Goal: Check status: Check status

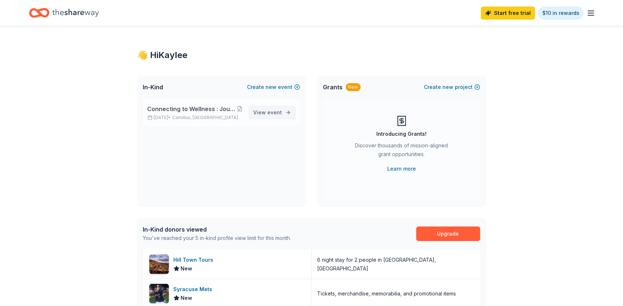
click at [272, 110] on span "event" at bounding box center [275, 112] width 15 height 6
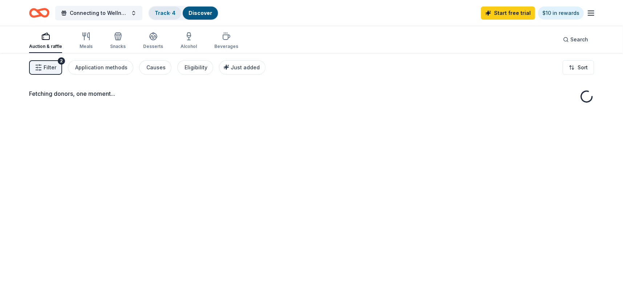
click at [159, 7] on div "Track · 4" at bounding box center [165, 13] width 32 height 13
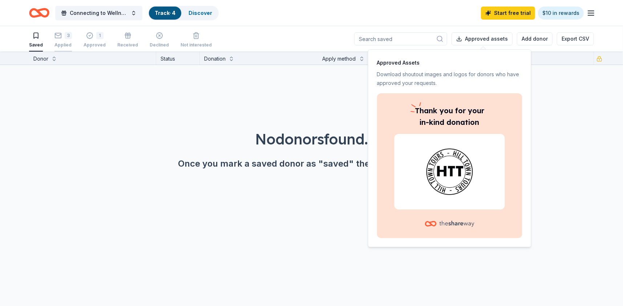
click at [69, 40] on div "3 Applied" at bounding box center [62, 40] width 17 height 16
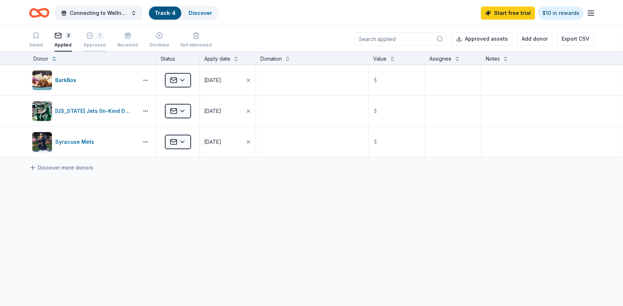
click at [92, 41] on div "1 Approved" at bounding box center [95, 40] width 22 height 16
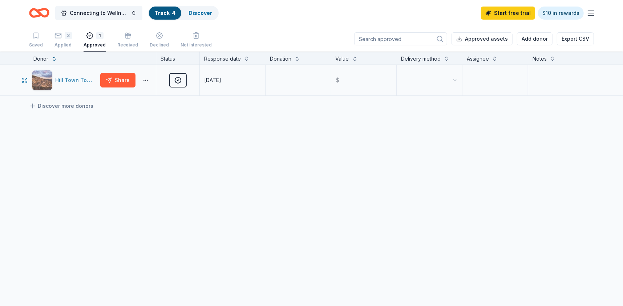
click at [67, 80] on div "Hill Town Tours" at bounding box center [76, 80] width 42 height 9
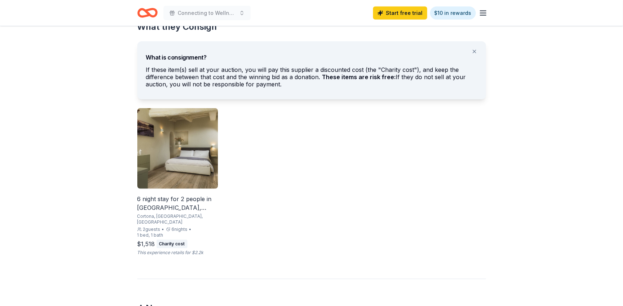
scroll to position [363, 0]
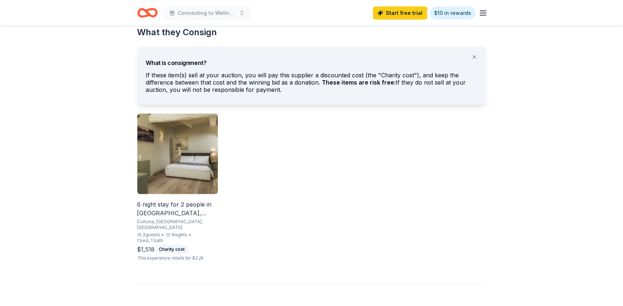
click at [179, 145] on img at bounding box center [177, 154] width 81 height 81
